Goal: Check status: Check status

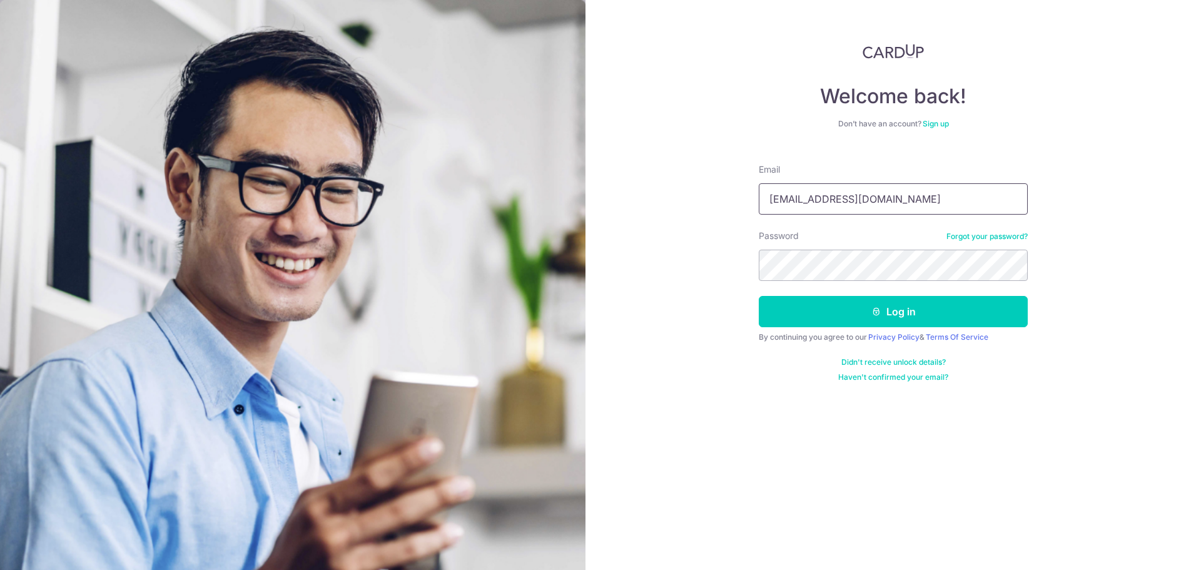
drag, startPoint x: 791, startPoint y: 197, endPoint x: 722, endPoint y: 194, distance: 68.9
click at [722, 194] on div "Welcome back! Don’t have an account? Sign up Email admin@kinvet.sg Password For…" at bounding box center [892, 285] width 615 height 570
type input "[PERSON_NAME][EMAIL_ADDRESS][DOMAIN_NAME]"
click at [758, 296] on button "Log in" at bounding box center [892, 311] width 269 height 31
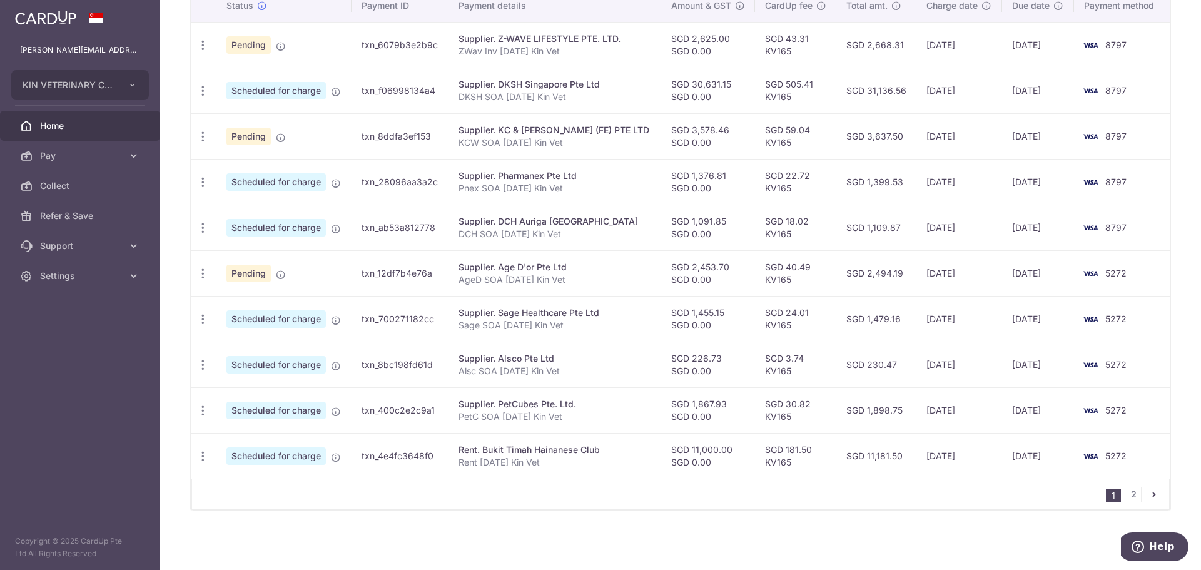
scroll to position [147, 0]
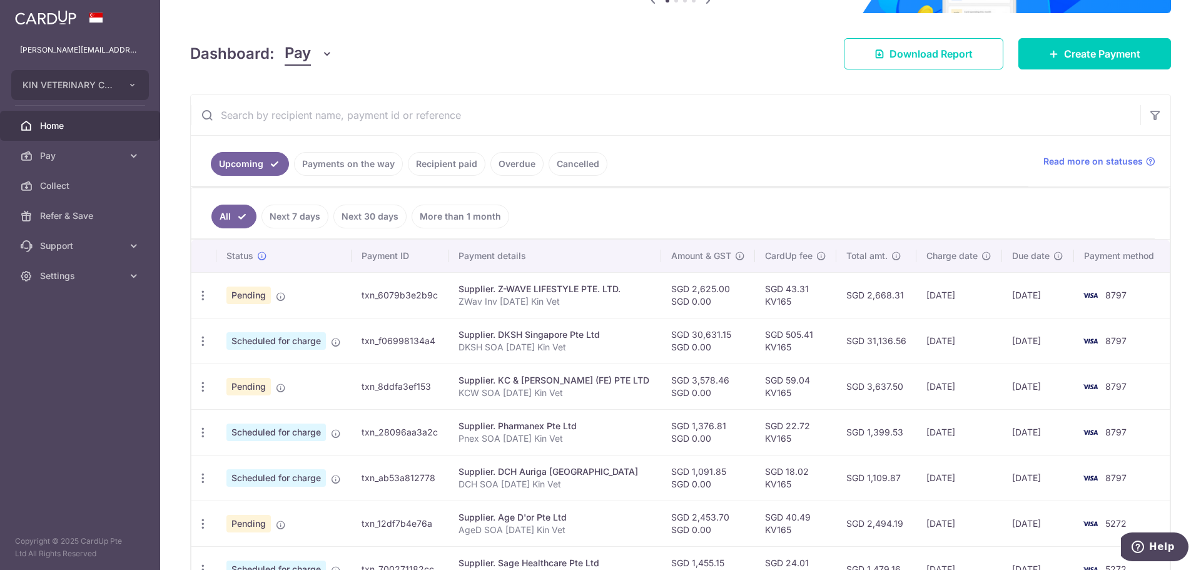
click at [573, 164] on link "Cancelled" at bounding box center [577, 164] width 59 height 24
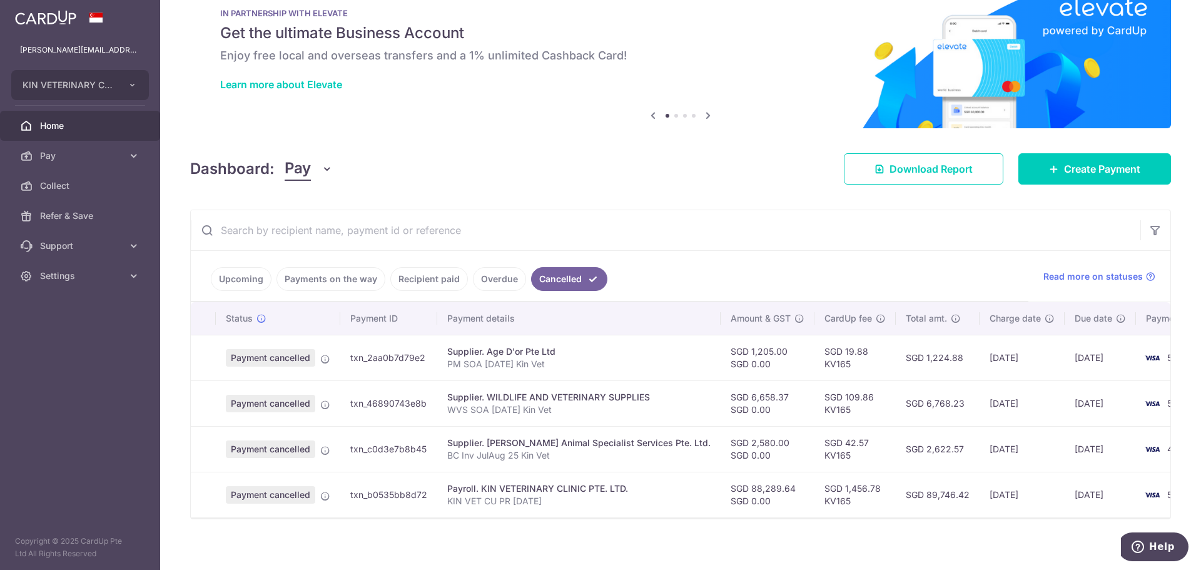
scroll to position [46, 0]
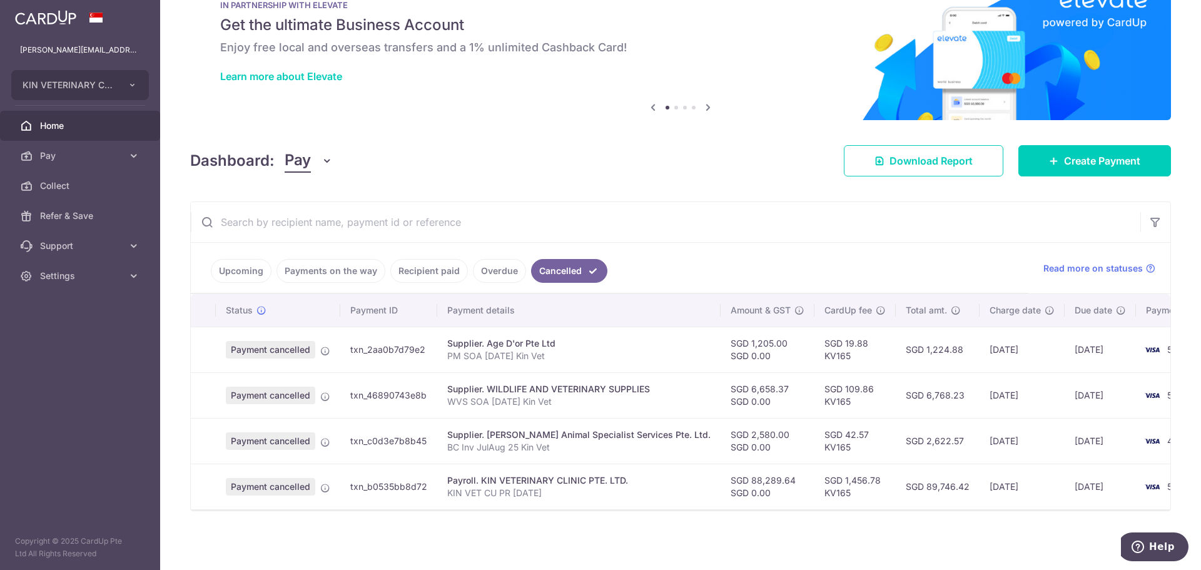
click at [495, 269] on link "Overdue" at bounding box center [499, 271] width 53 height 24
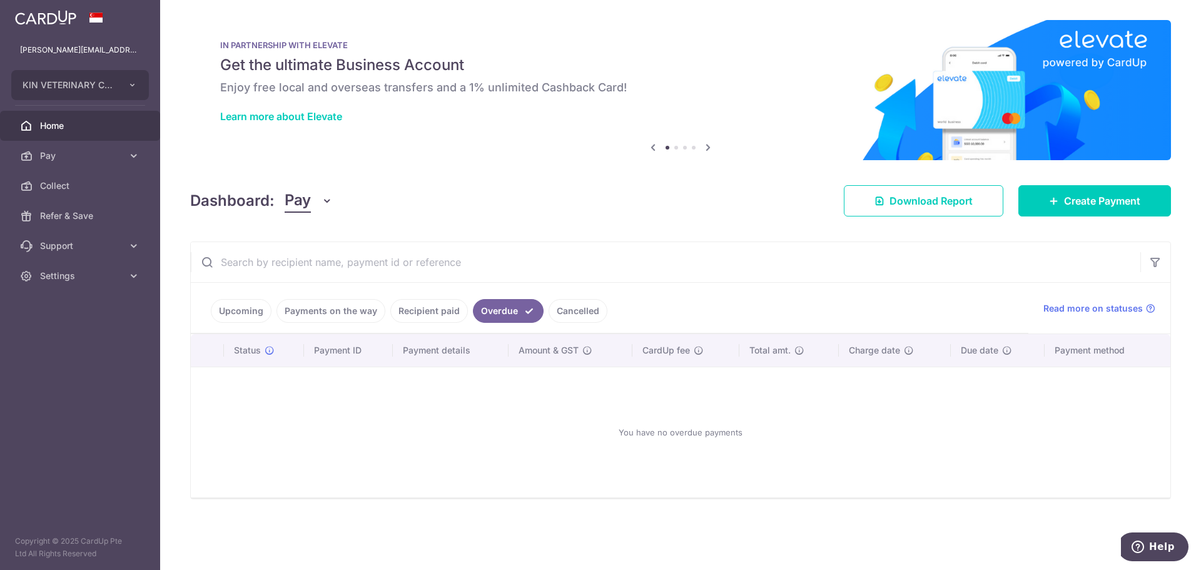
click at [431, 297] on ul "Upcoming Payments on the way Recipient paid Overdue Cancelled" at bounding box center [609, 308] width 837 height 51
click at [415, 305] on link "Recipient paid" at bounding box center [429, 311] width 78 height 24
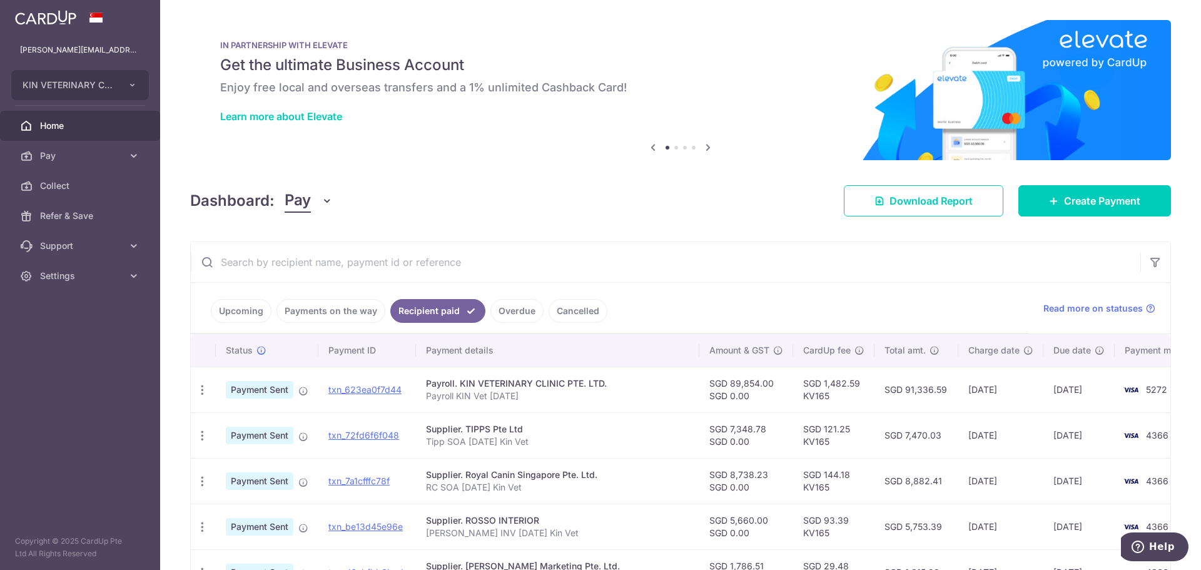
click at [353, 309] on link "Payments on the way" at bounding box center [330, 311] width 109 height 24
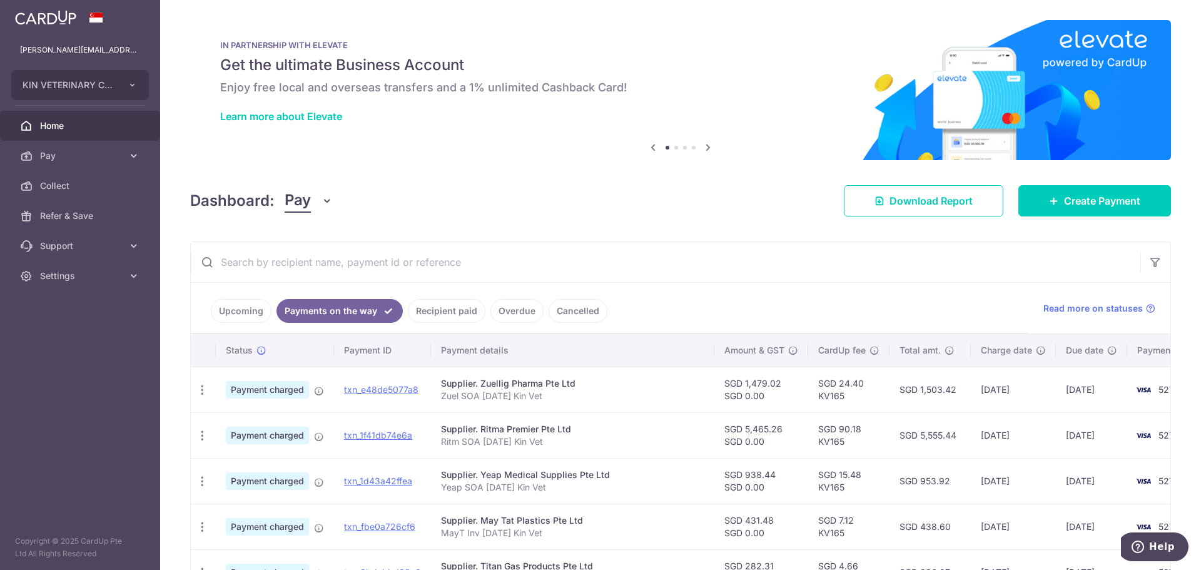
click at [244, 306] on link "Upcoming" at bounding box center [241, 311] width 61 height 24
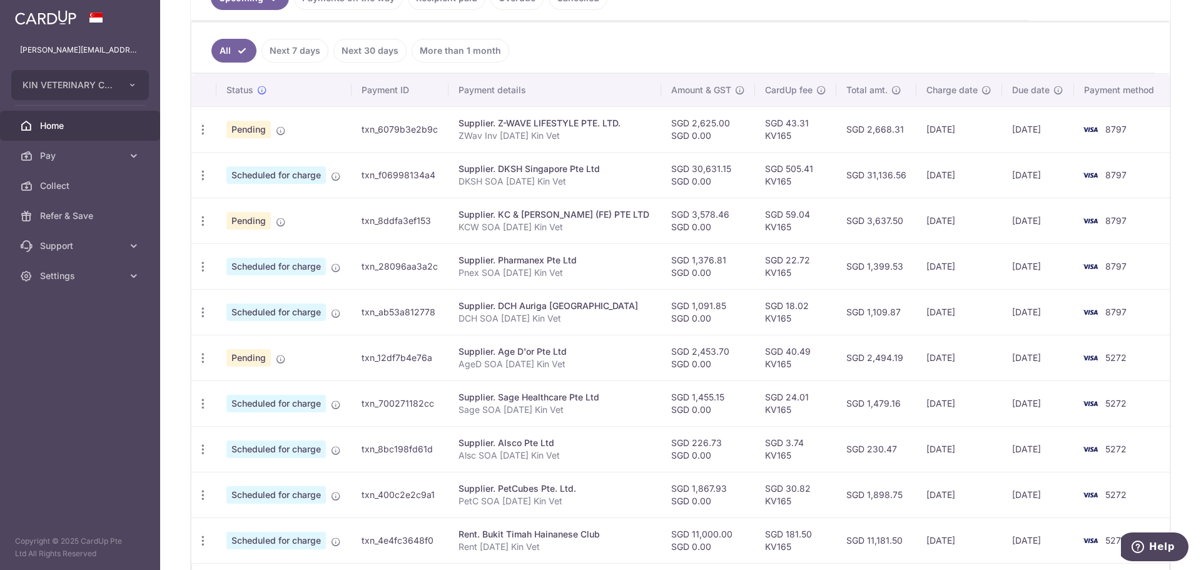
scroll to position [397, 0]
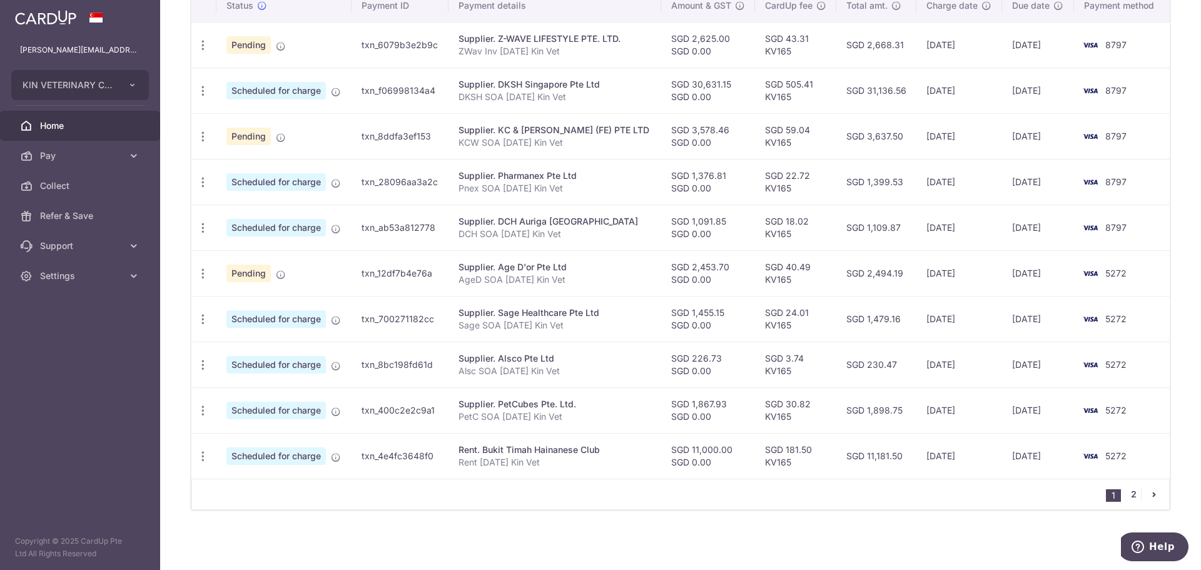
click at [1125, 497] on link "2" at bounding box center [1132, 493] width 15 height 15
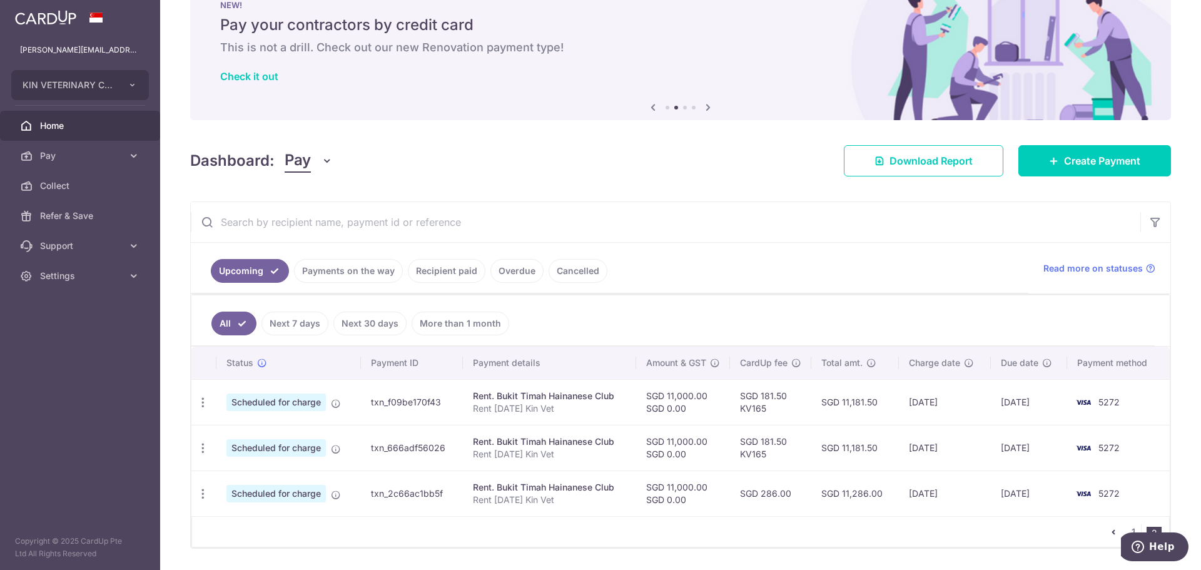
scroll to position [78, 0]
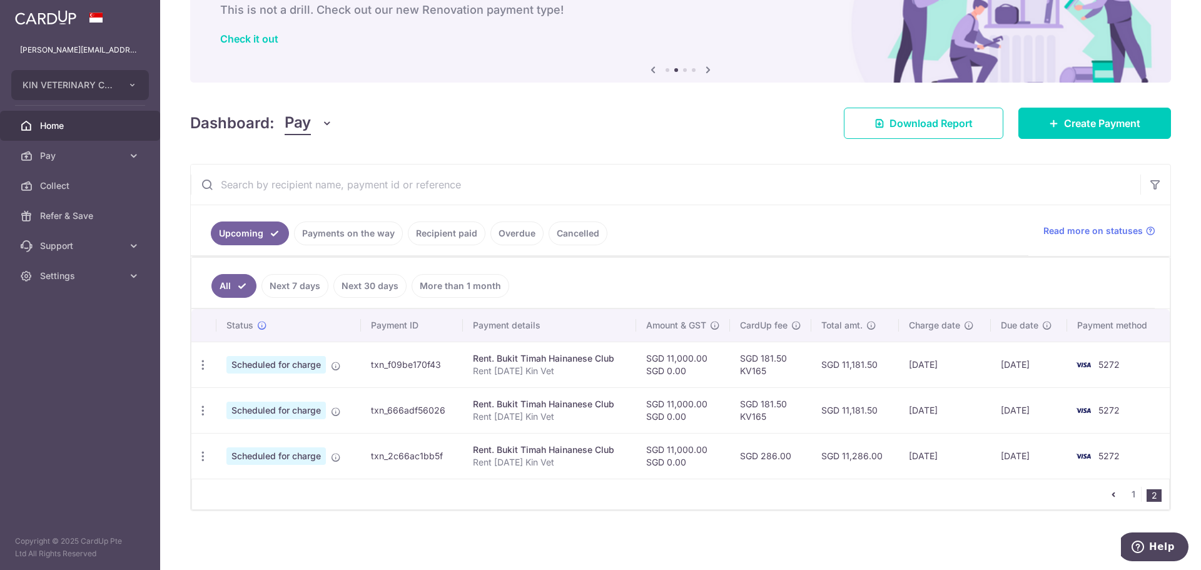
click at [1105, 500] on link "pager" at bounding box center [1112, 493] width 15 height 15
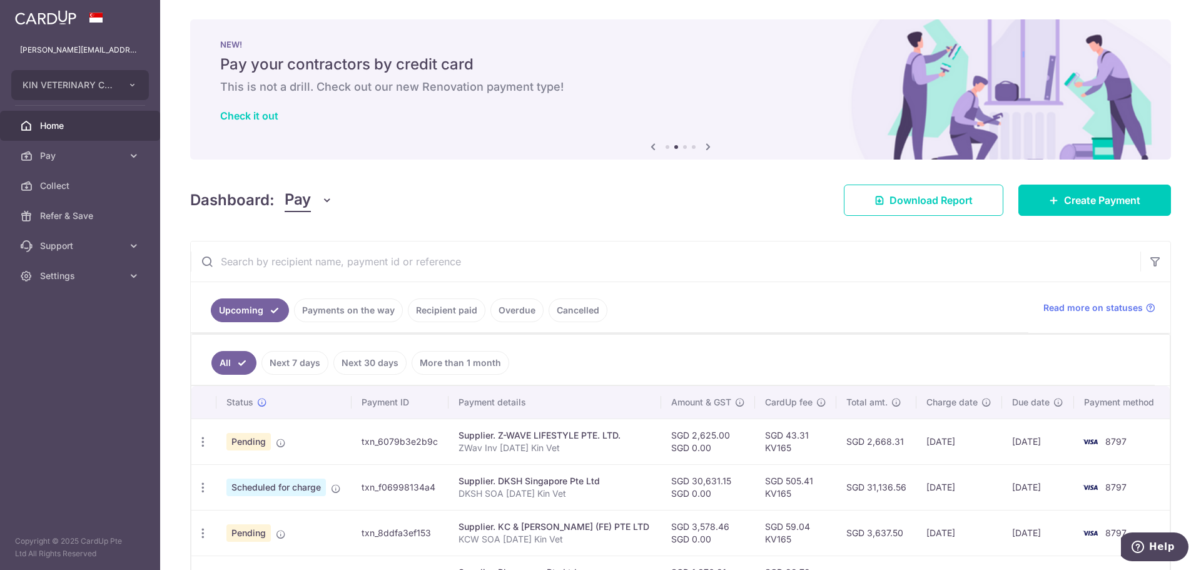
scroll to position [0, 0]
click at [371, 366] on link "Next 30 days" at bounding box center [369, 363] width 73 height 24
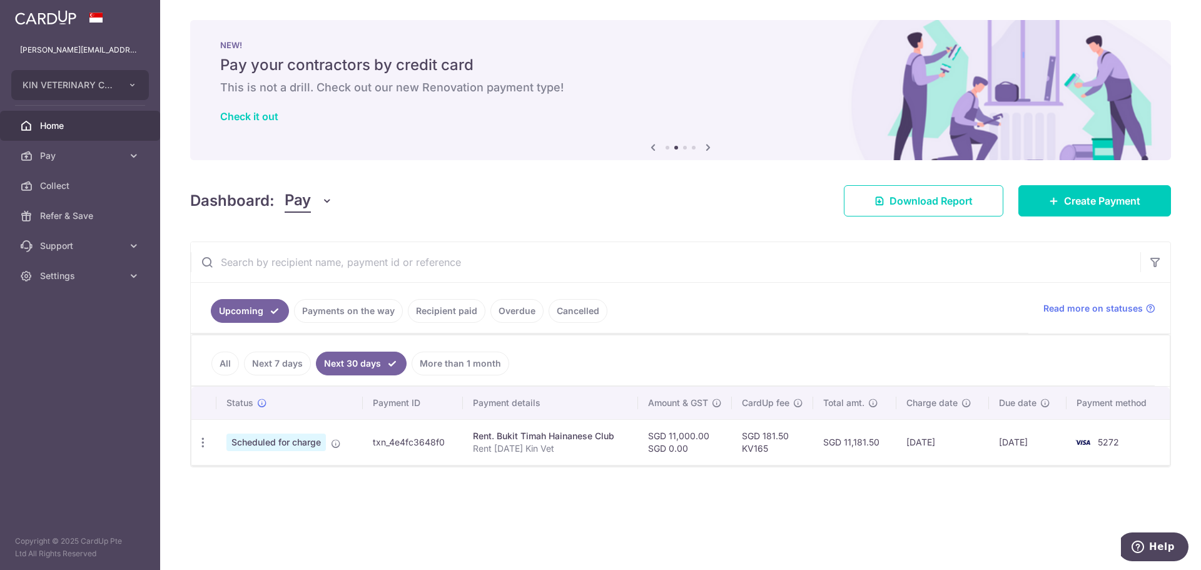
drag, startPoint x: 193, startPoint y: 359, endPoint x: 209, endPoint y: 358, distance: 16.9
click at [193, 359] on ul "All Next 7 days Next 30 days More than 1 month" at bounding box center [672, 360] width 963 height 51
click at [214, 358] on link "All" at bounding box center [225, 363] width 28 height 24
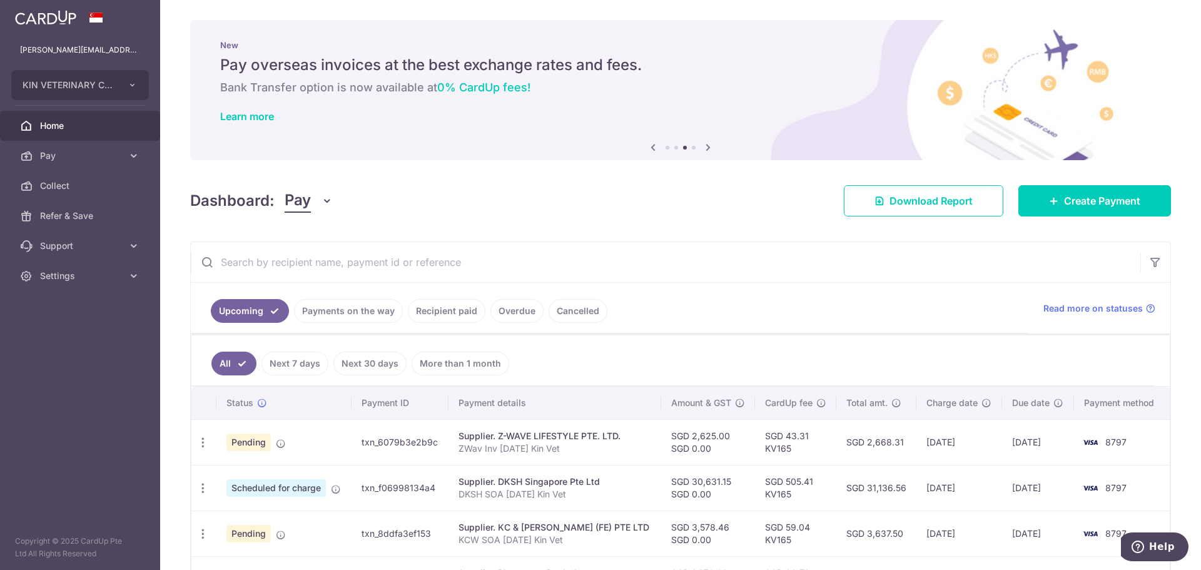
click at [468, 309] on link "Recipient paid" at bounding box center [447, 311] width 78 height 24
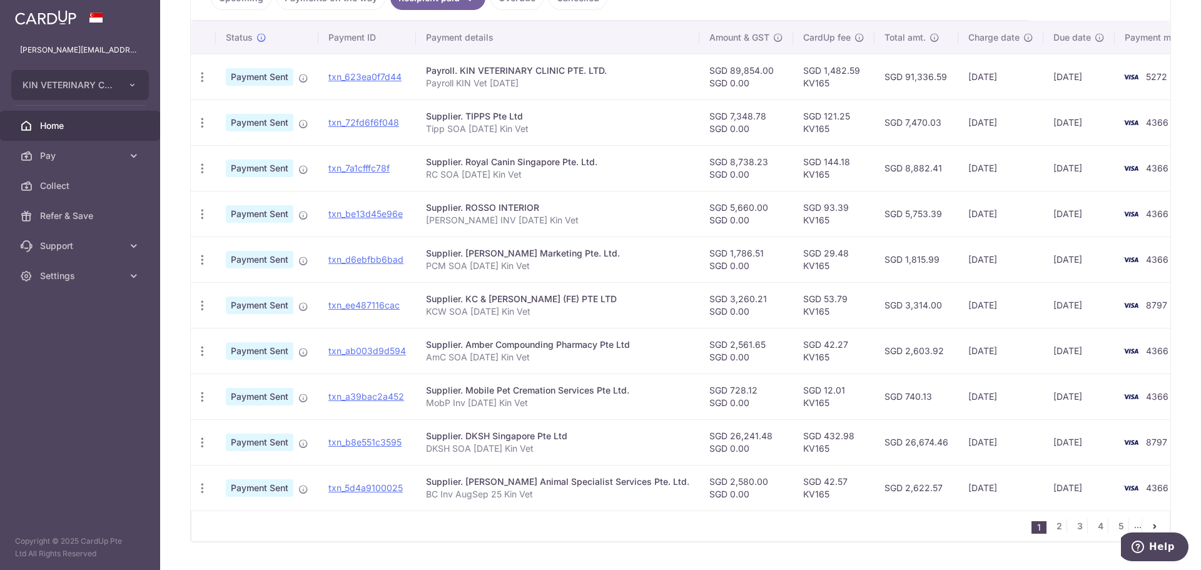
scroll to position [350, 0]
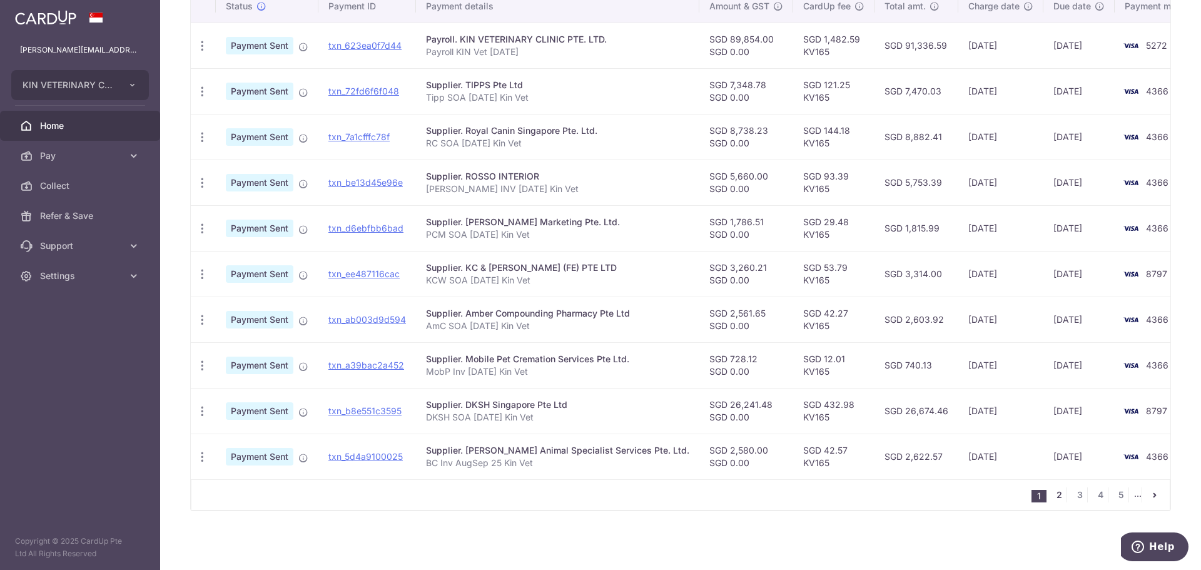
click at [1054, 492] on link "2" at bounding box center [1058, 494] width 15 height 15
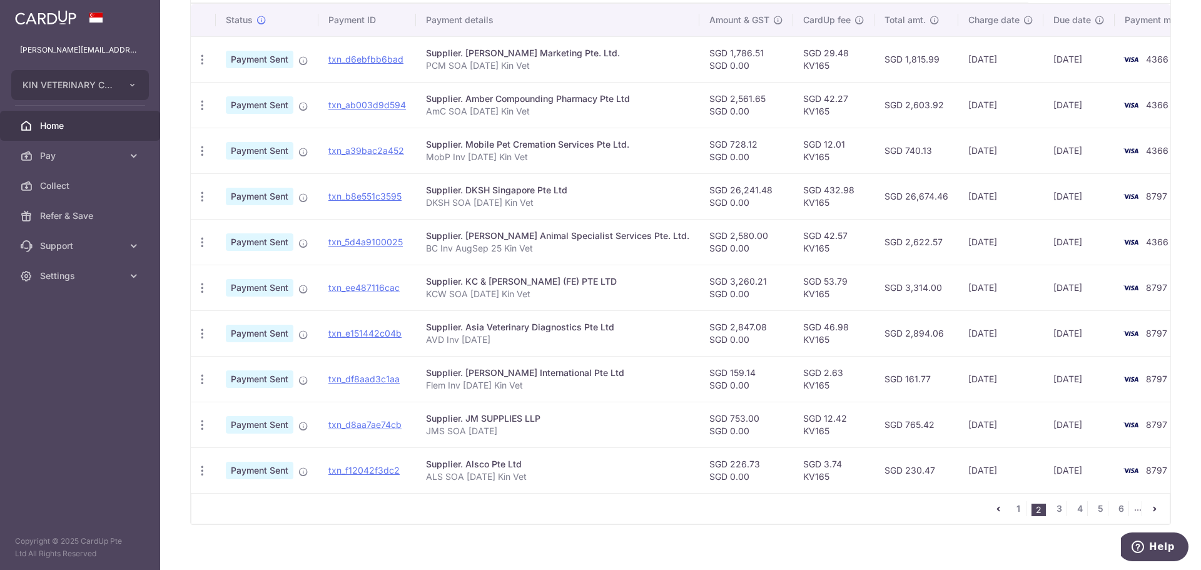
scroll to position [344, 0]
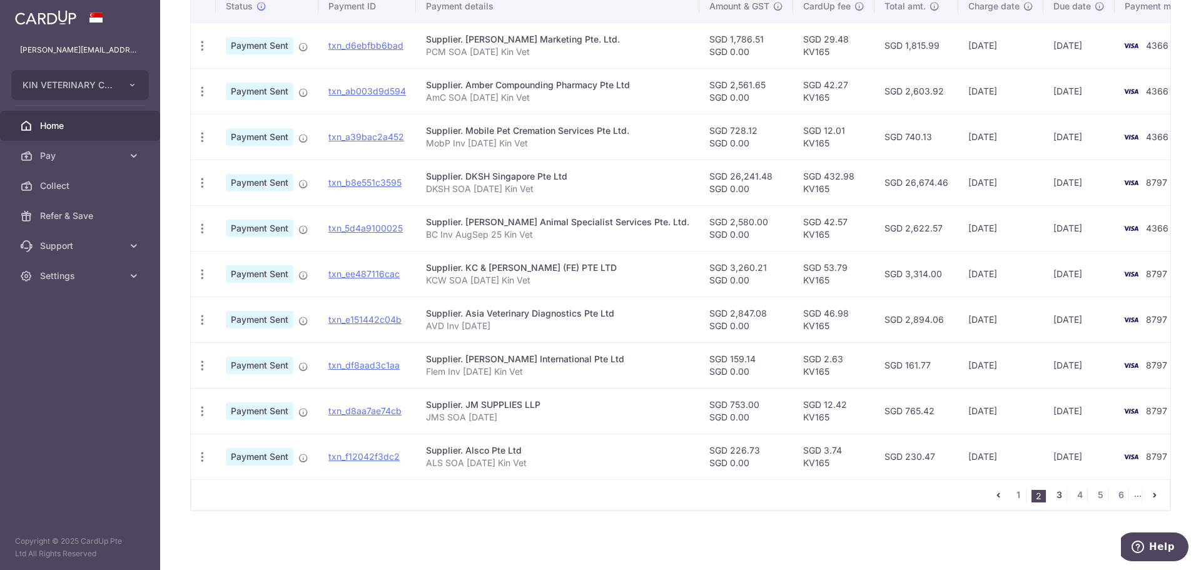
click at [1052, 496] on link "3" at bounding box center [1058, 494] width 15 height 15
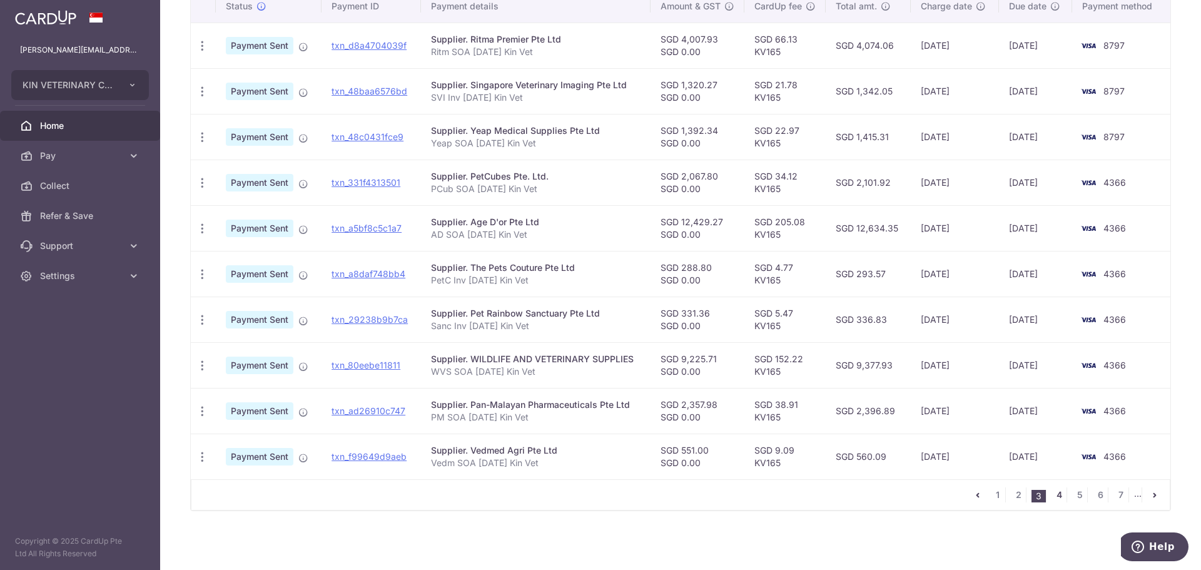
click at [1052, 491] on link "4" at bounding box center [1058, 494] width 15 height 15
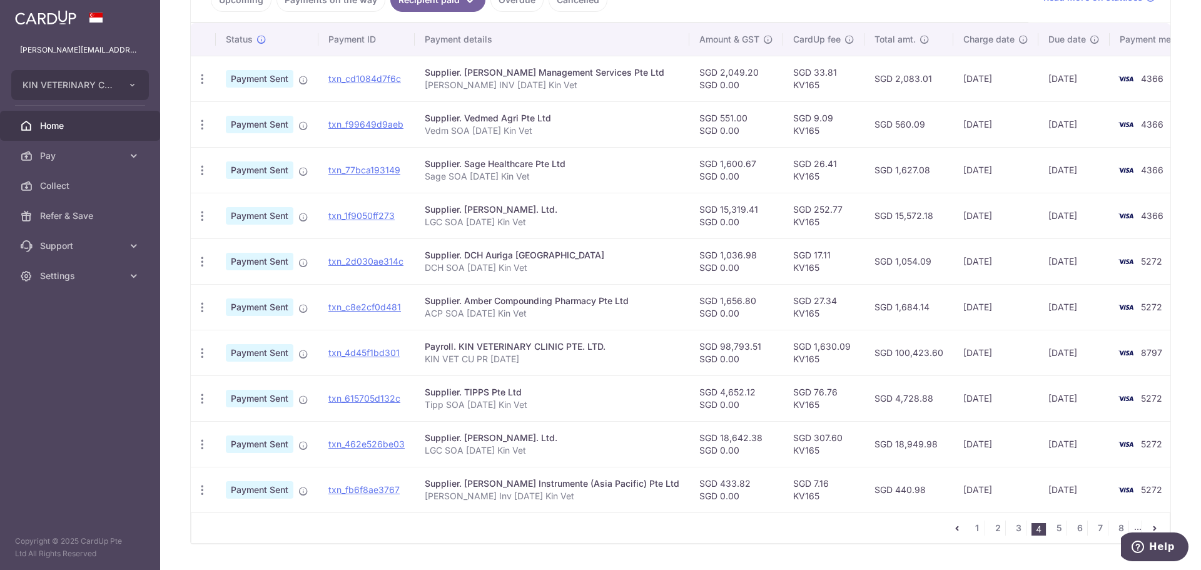
scroll to position [313, 0]
click at [1011, 525] on link "3" at bounding box center [1017, 525] width 15 height 15
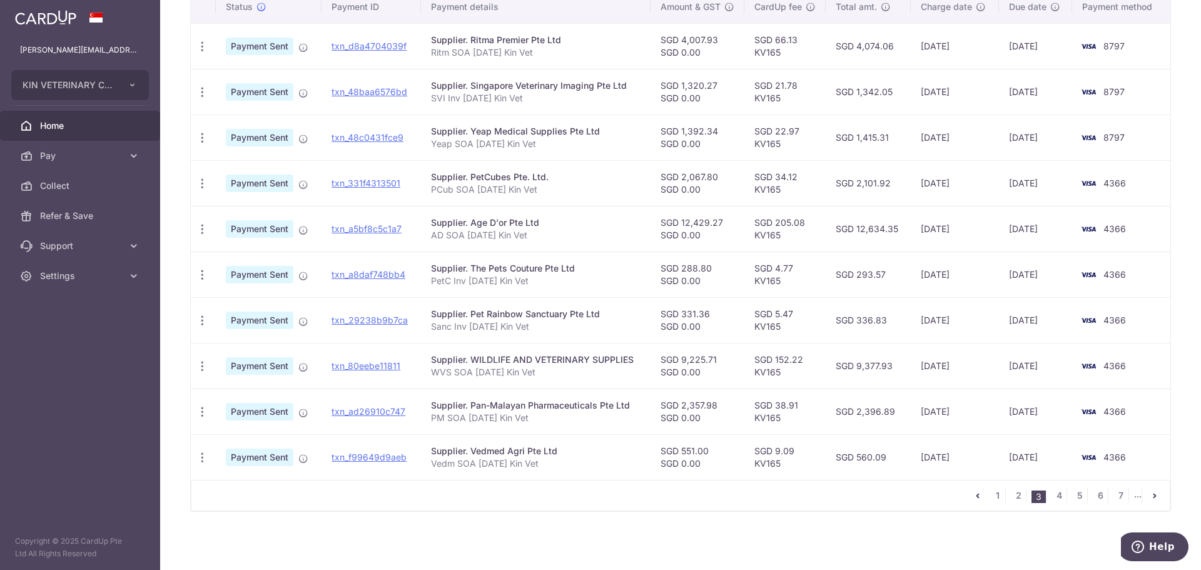
scroll to position [344, 0]
click at [1012, 493] on link "2" at bounding box center [1017, 494] width 15 height 15
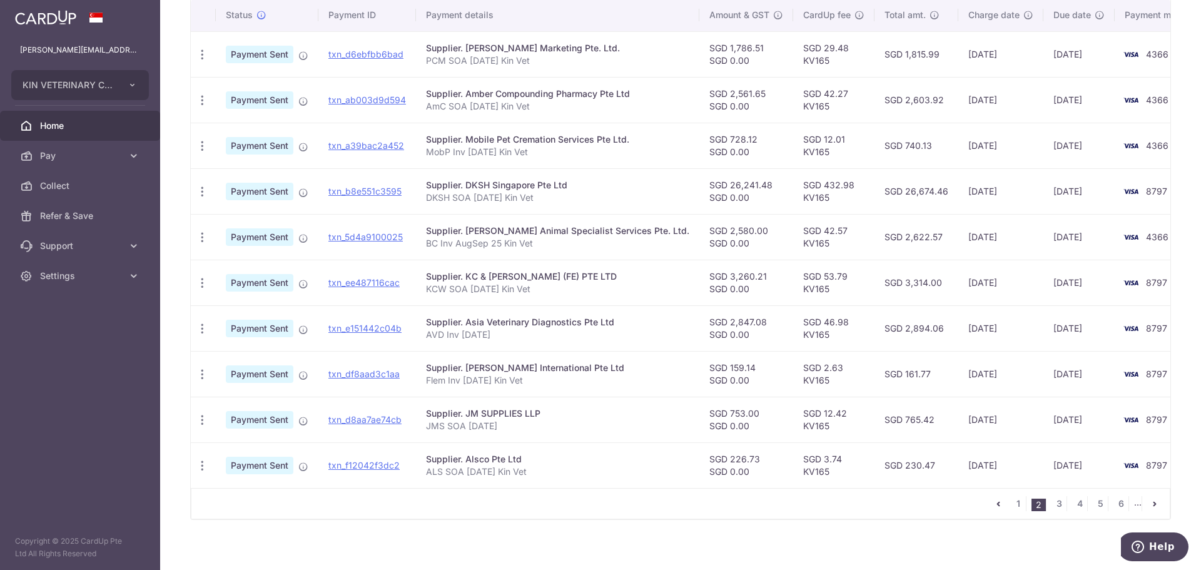
scroll to position [350, 0]
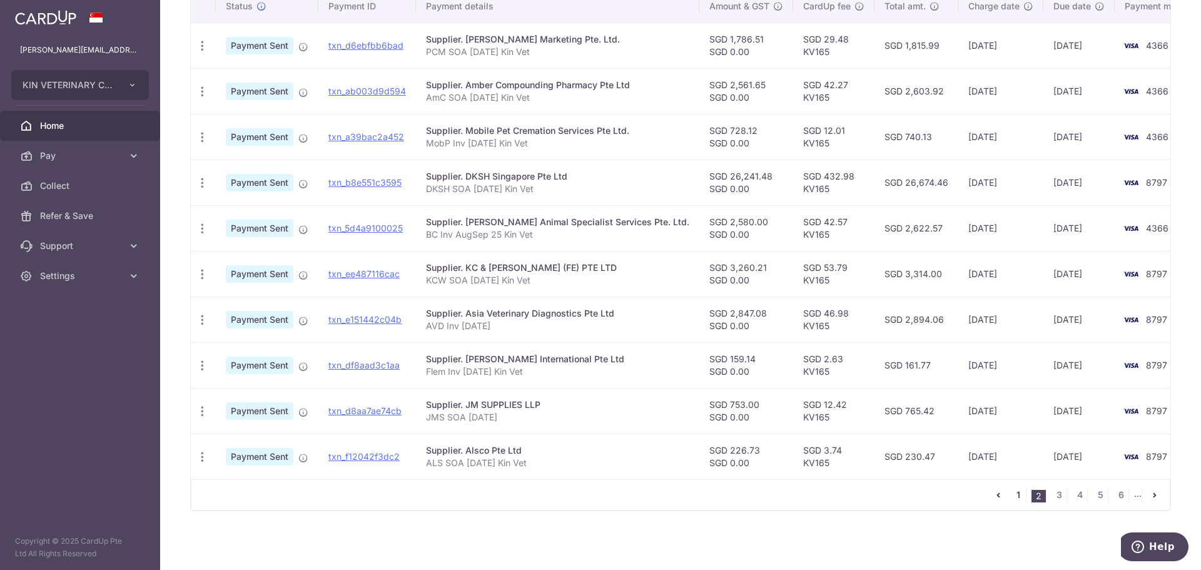
click at [1010, 491] on link "1" at bounding box center [1017, 494] width 15 height 15
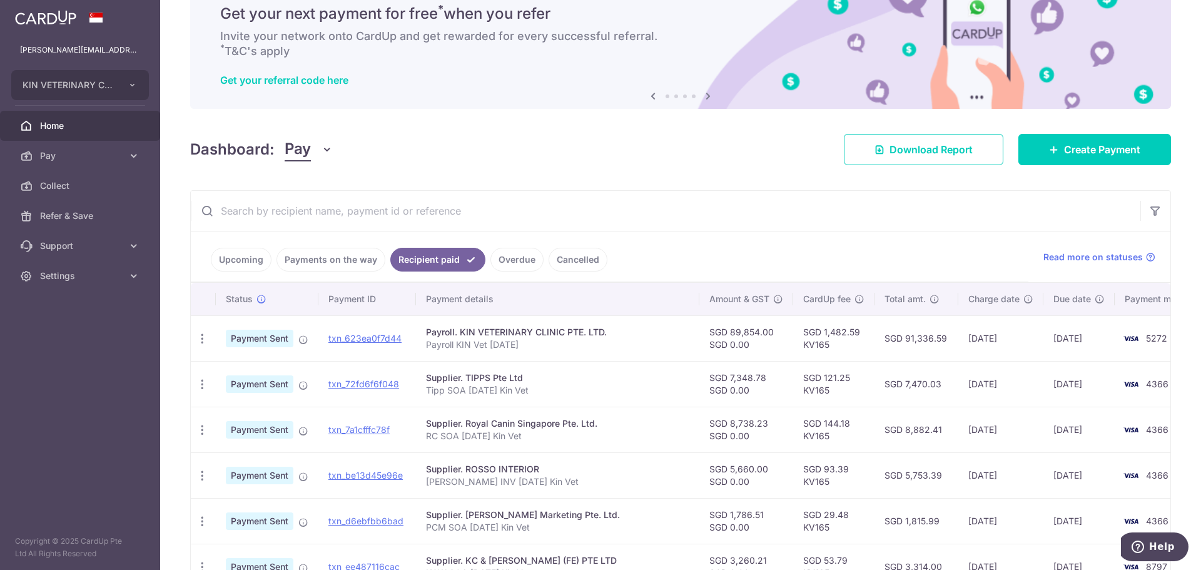
scroll to position [38, 0]
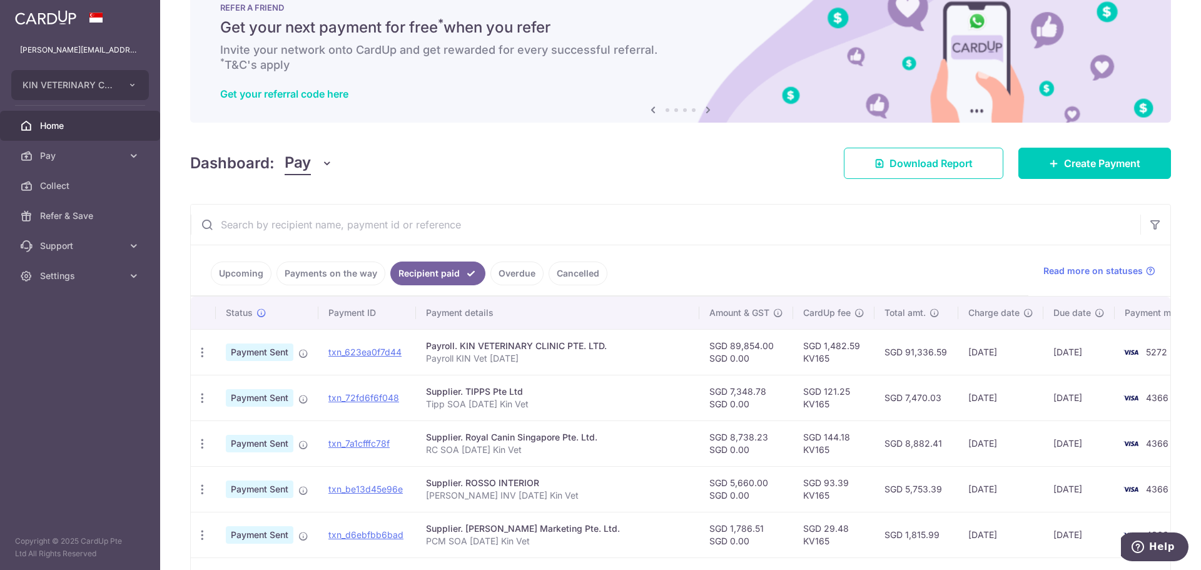
click at [248, 266] on link "Upcoming" at bounding box center [241, 273] width 61 height 24
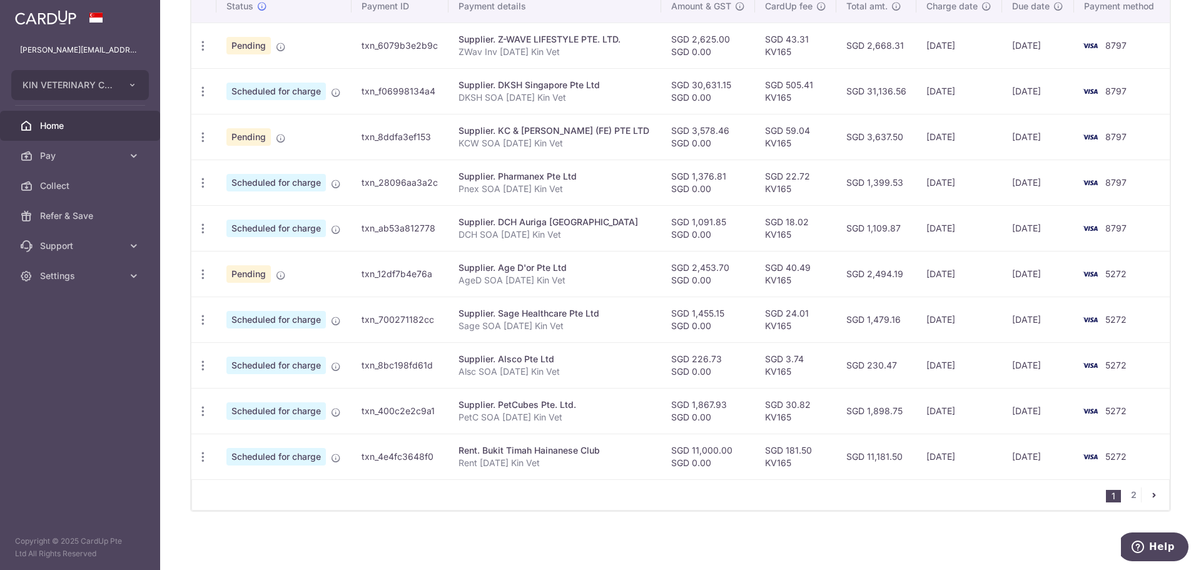
scroll to position [397, 0]
click at [1125, 495] on link "2" at bounding box center [1132, 493] width 15 height 15
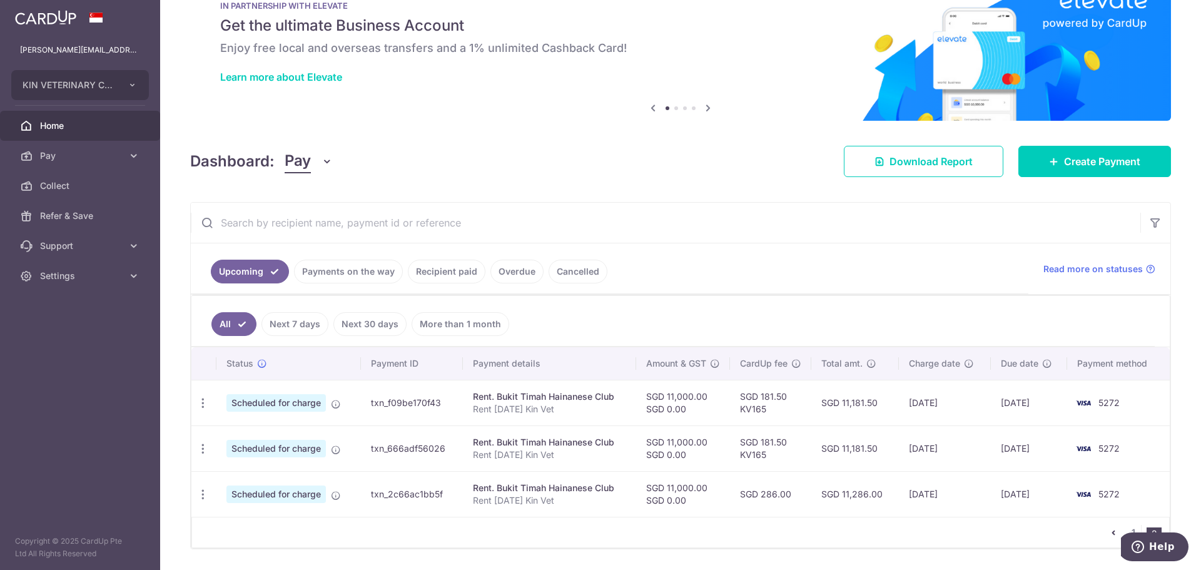
scroll to position [78, 0]
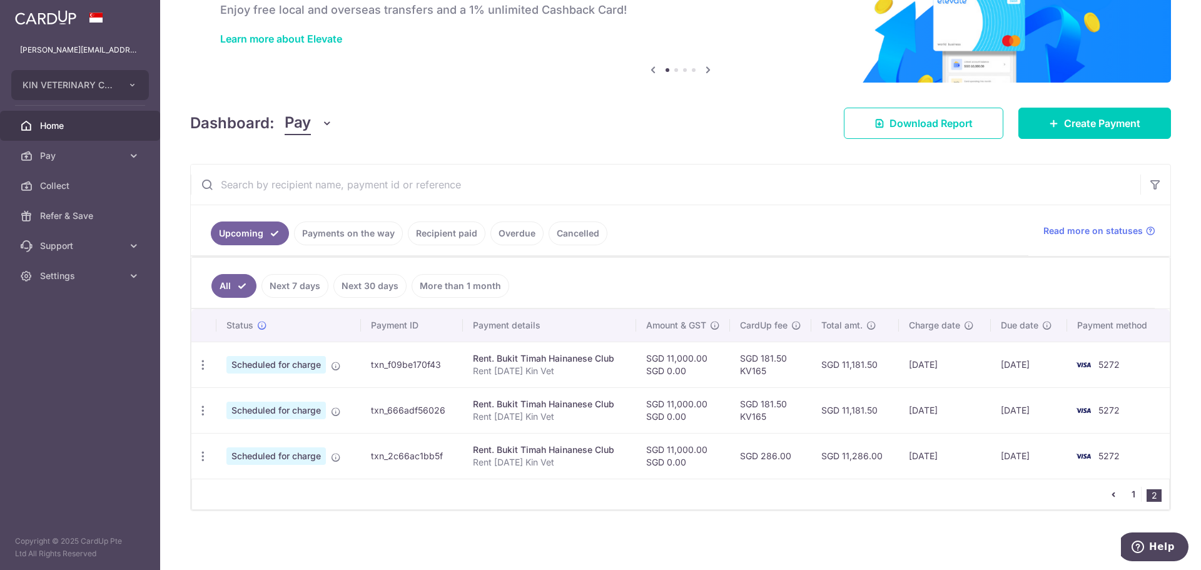
click at [1125, 498] on link "1" at bounding box center [1132, 493] width 15 height 15
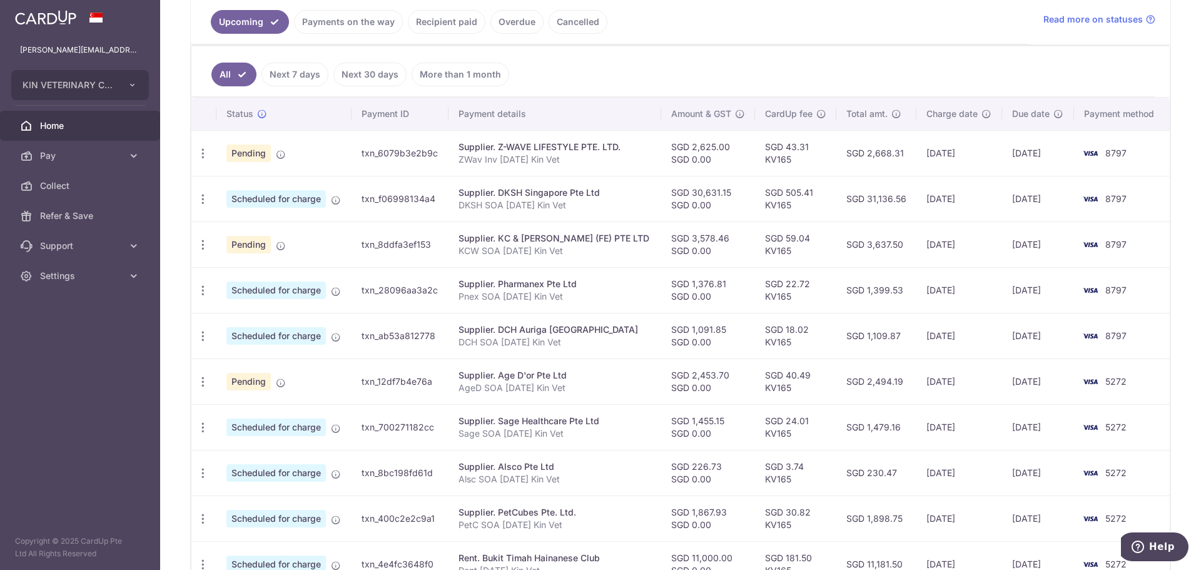
scroll to position [272, 0]
